Goal: Information Seeking & Learning: Learn about a topic

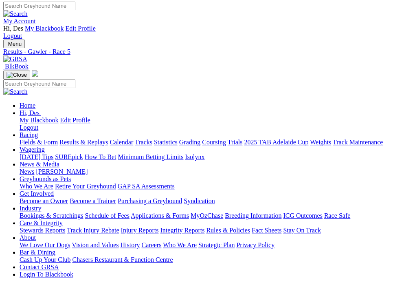
click at [7, 46] on img "Toggle navigation" at bounding box center [7, 46] width 0 height 0
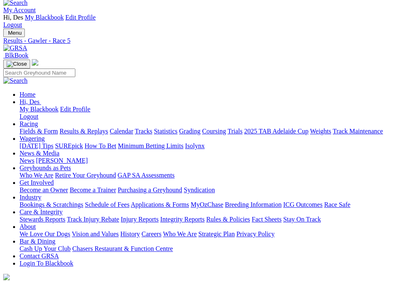
scroll to position [12, 0]
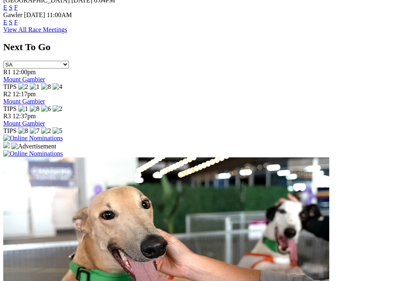
click at [18, 26] on link "F" at bounding box center [16, 22] width 4 height 7
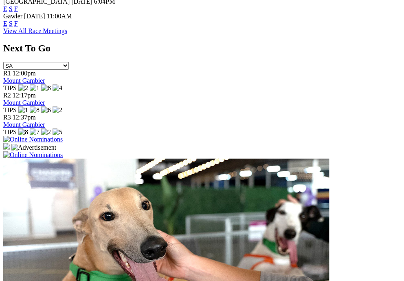
scroll to position [528, 0]
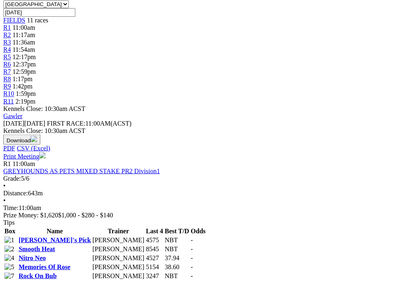
scroll to position [307, 0]
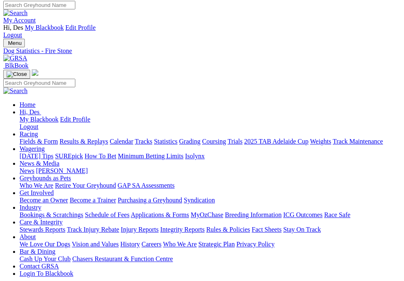
scroll to position [0, 0]
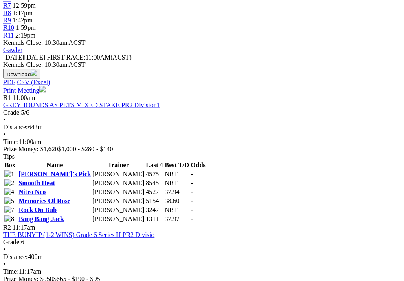
scroll to position [374, 0]
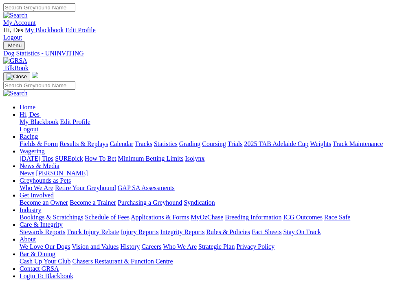
scroll to position [5, 0]
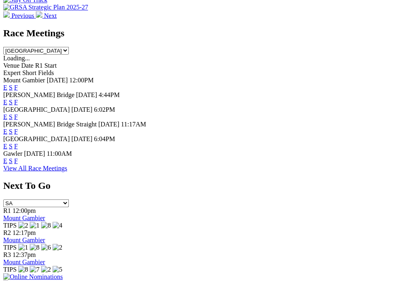
scroll to position [395, 0]
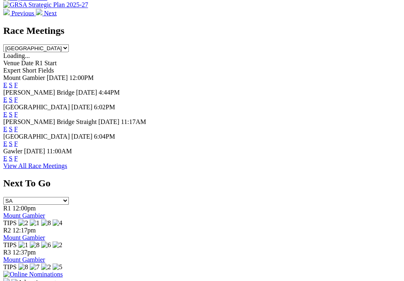
click at [18, 147] on link "F" at bounding box center [16, 143] width 4 height 7
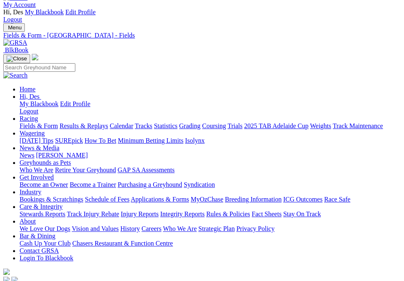
scroll to position [18, 0]
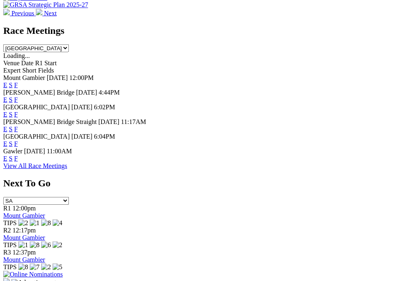
scroll to position [395, 0]
click at [18, 95] on link "F" at bounding box center [16, 98] width 4 height 7
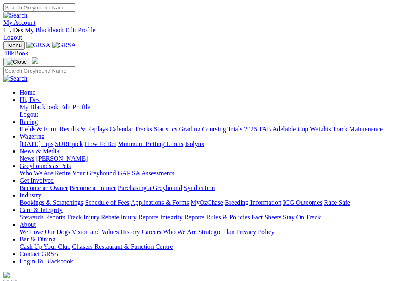
scroll to position [395, 0]
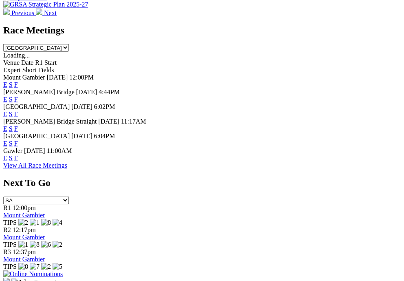
click at [18, 130] on link "F" at bounding box center [16, 128] width 4 height 7
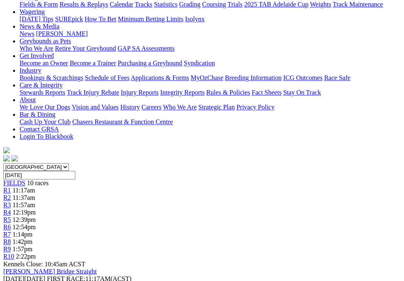
scroll to position [140, 0]
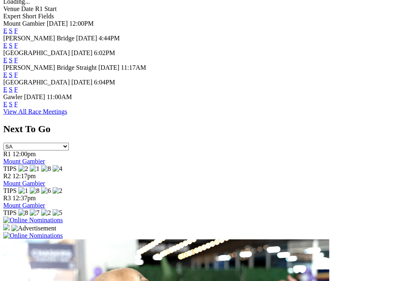
scroll to position [454, 0]
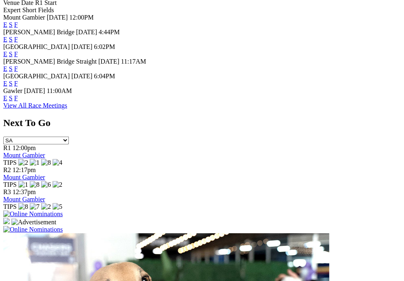
click at [18, 101] on link "F" at bounding box center [16, 97] width 4 height 7
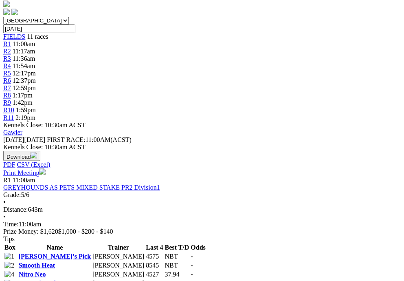
scroll to position [288, 0]
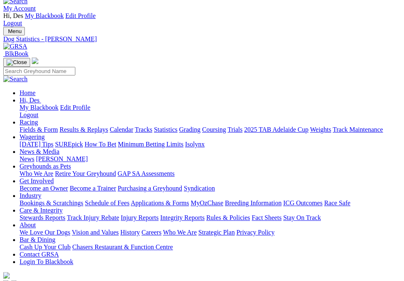
scroll to position [13, 0]
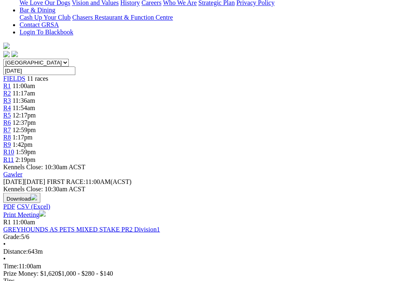
scroll to position [245, 0]
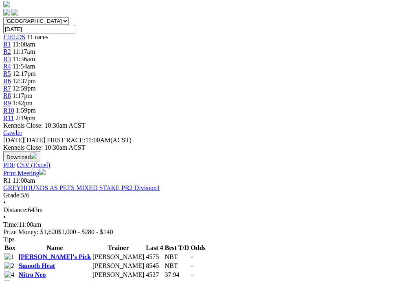
scroll to position [289, 0]
